Goal: Check status: Check status

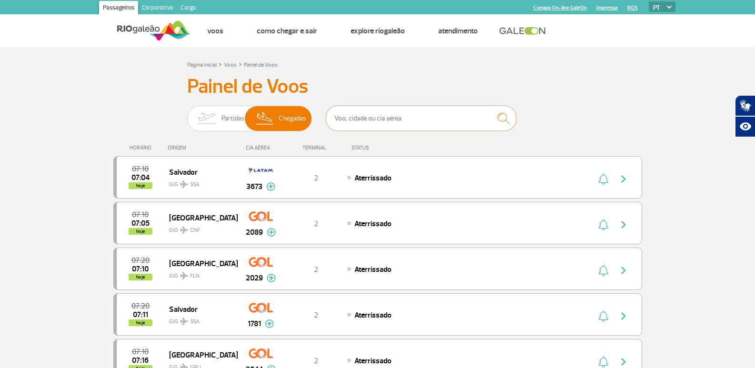
click at [359, 117] on input "text" at bounding box center [421, 118] width 191 height 25
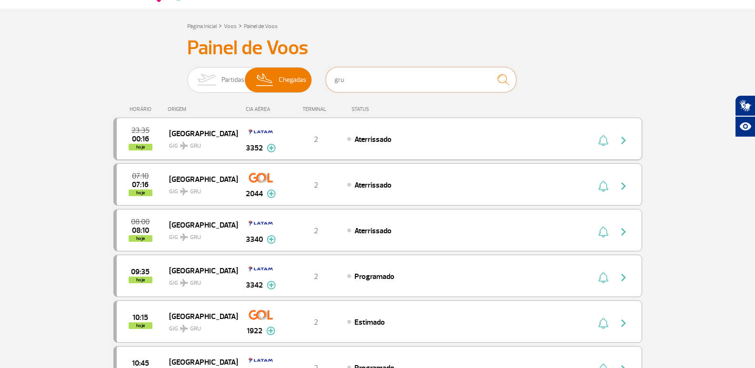
scroll to position [95, 0]
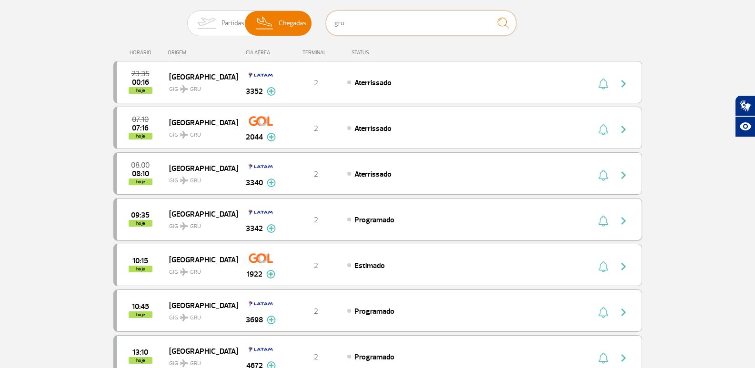
type input "gru"
click at [622, 220] on img "button" at bounding box center [623, 220] width 11 height 11
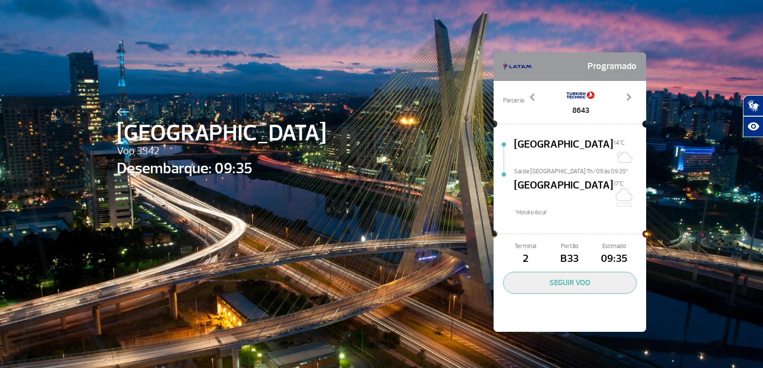
click at [123, 108] on img at bounding box center [123, 112] width 12 height 9
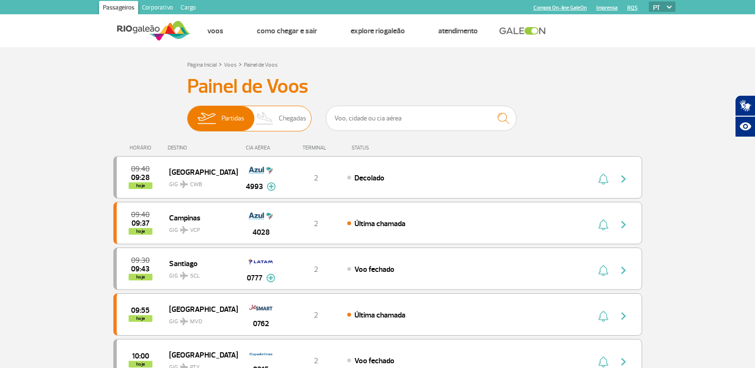
click at [273, 122] on img at bounding box center [265, 118] width 28 height 25
click at [187, 114] on input "Partidas Chegadas" at bounding box center [187, 114] width 0 height 0
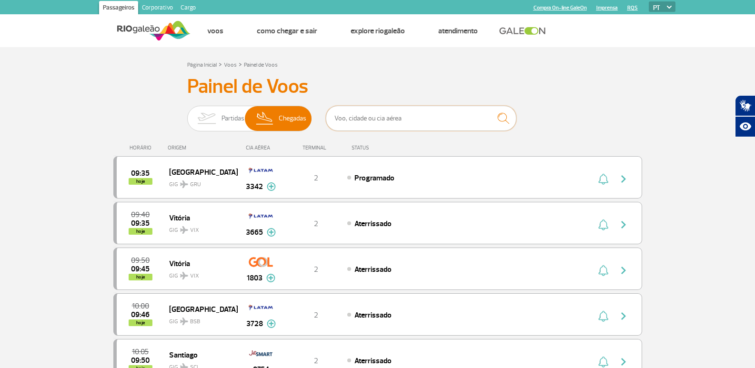
click at [357, 116] on input "text" at bounding box center [421, 118] width 191 height 25
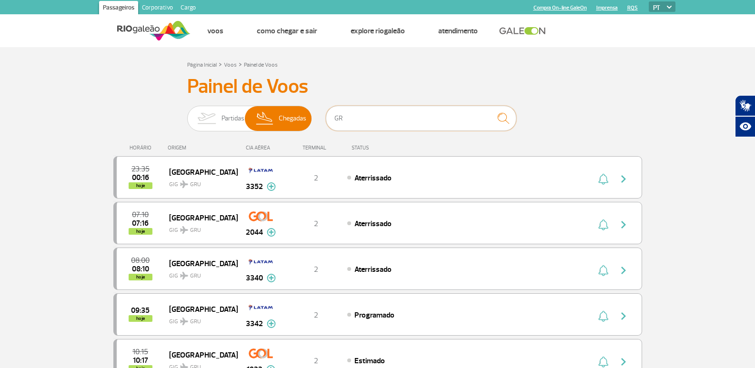
type input "G"
